Goal: Information Seeking & Learning: Compare options

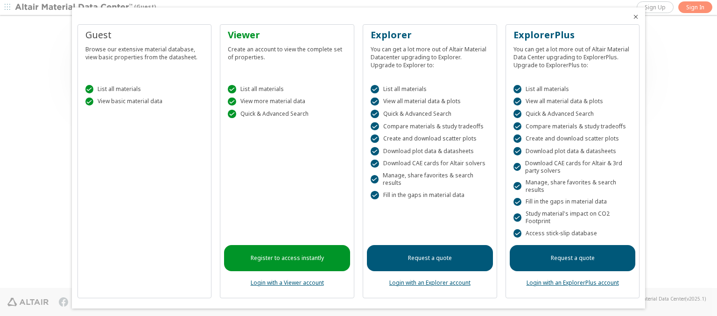
click at [632, 17] on icon "Close" at bounding box center [635, 16] width 7 height 7
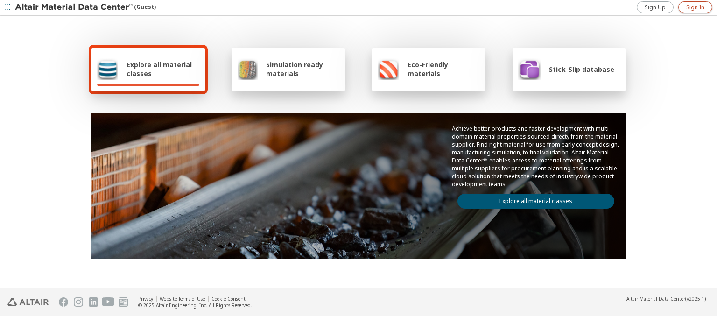
click at [695, 7] on span "Sign In" at bounding box center [695, 7] width 18 height 7
click at [74, 7] on img at bounding box center [74, 7] width 119 height 9
click at [159, 69] on span "Explore all material classes" at bounding box center [162, 69] width 73 height 18
click at [532, 199] on link "Explore all material classes" at bounding box center [535, 201] width 157 height 15
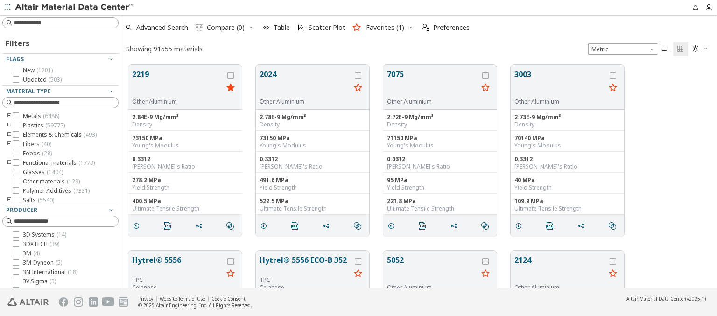
scroll to position [223, 588]
click at [232, 75] on icon "grid" at bounding box center [230, 75] width 7 height 7
click at [359, 75] on icon "grid" at bounding box center [358, 75] width 7 height 7
click at [226, 28] on span "Compare (2)" at bounding box center [226, 27] width 38 height 7
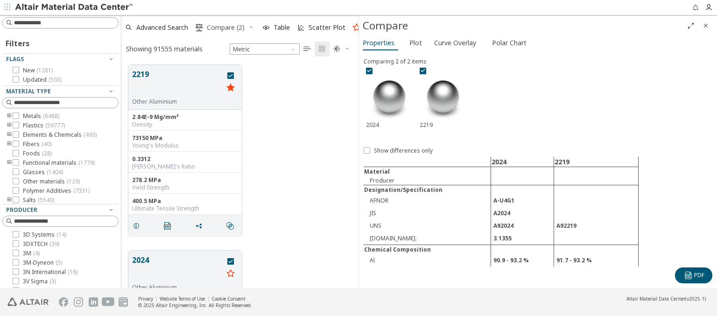
scroll to position [223, 230]
click at [507, 42] on span "Polar Chart" at bounding box center [509, 42] width 35 height 15
type input "**********"
